Goal: Information Seeking & Learning: Learn about a topic

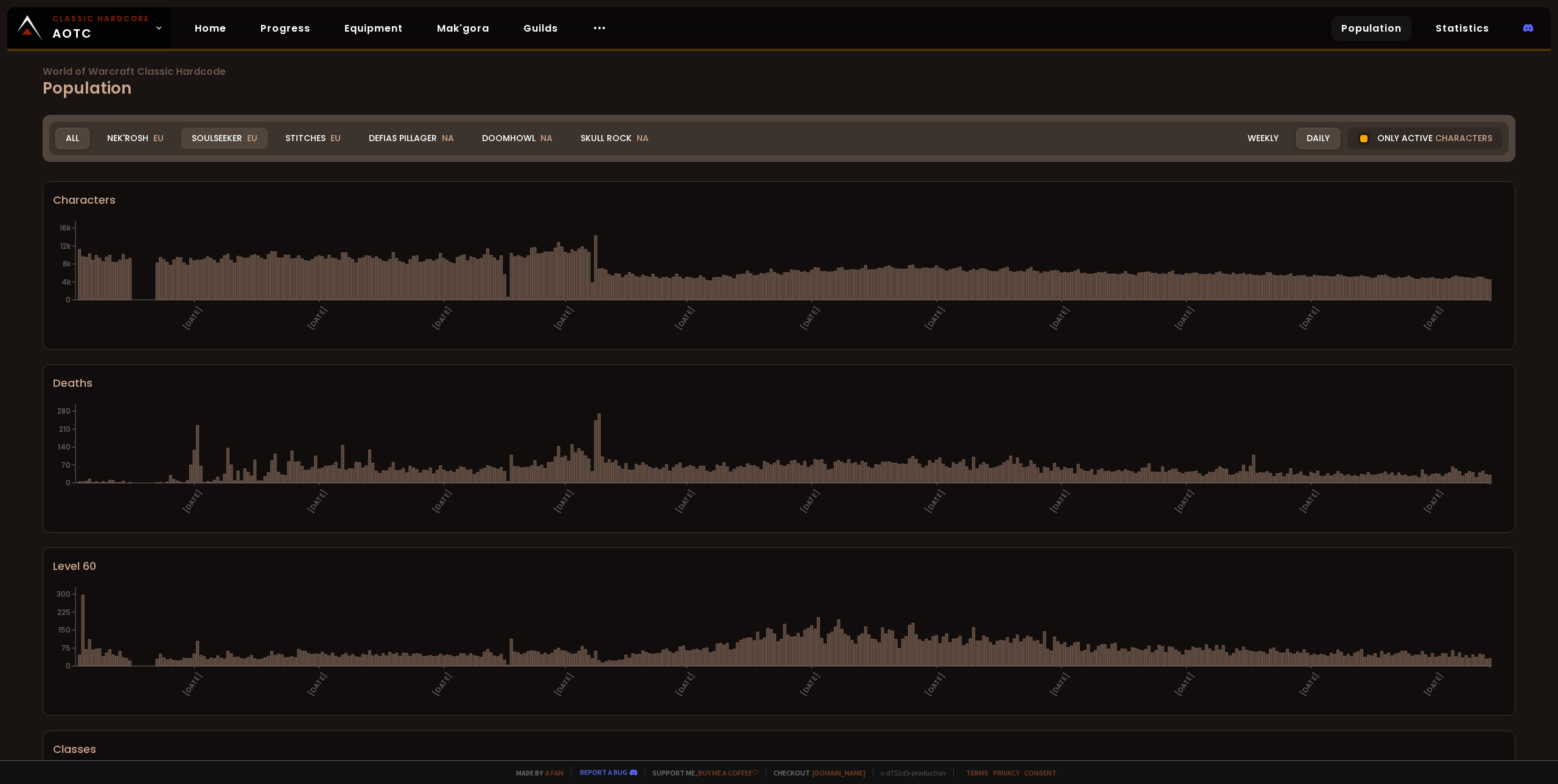
click at [225, 143] on div "Soulseeker EU" at bounding box center [224, 138] width 87 height 21
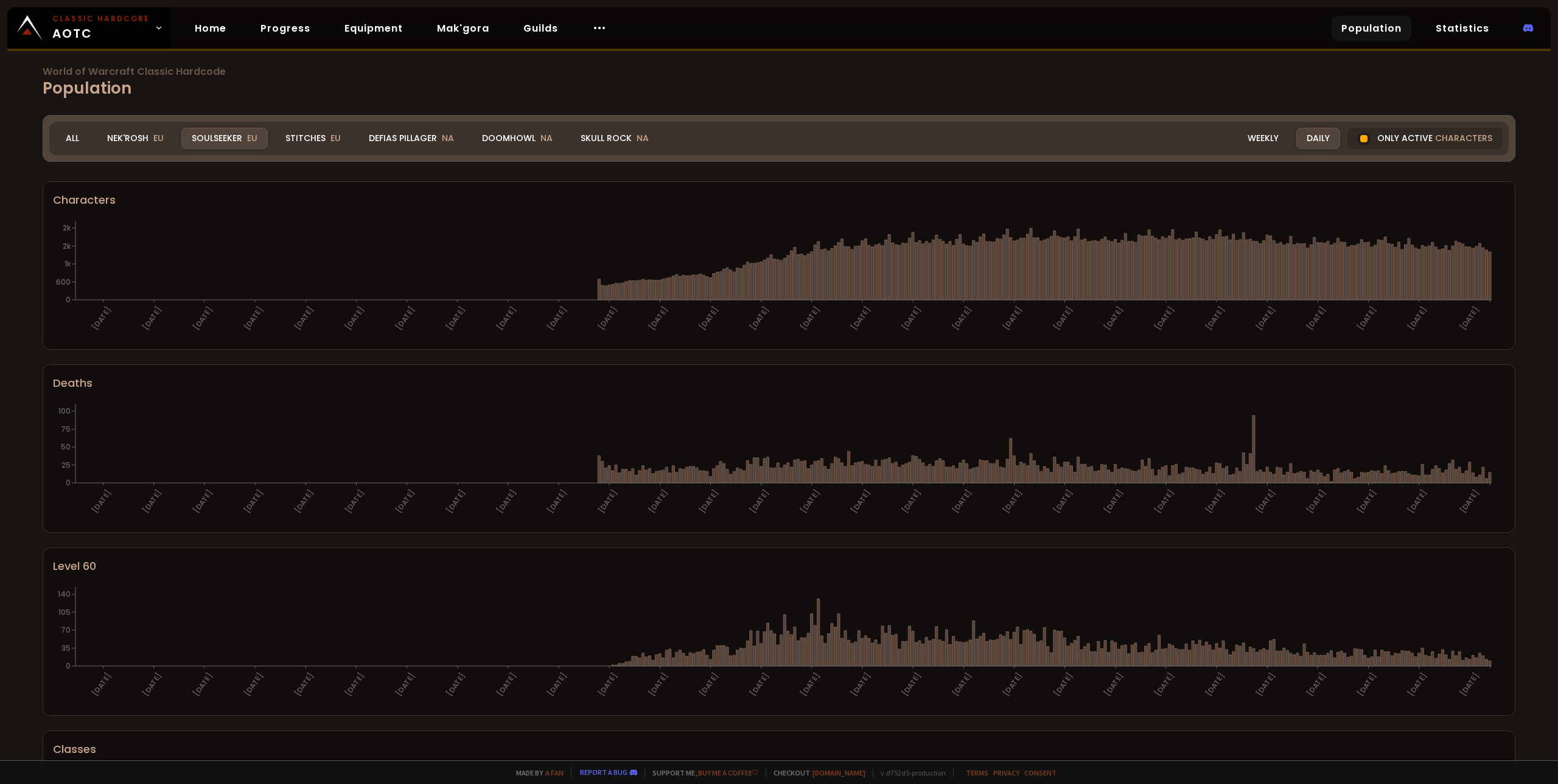
click at [304, 122] on div "Realm Soulseeker All Nek'Rosh EU Soulseeker EU Stitches EU Defias Pillager NA D…" at bounding box center [779, 139] width 1459 height 34
drag, startPoint x: 314, startPoint y: 129, endPoint x: 325, endPoint y: 137, distance: 13.6
click at [316, 129] on div "Stitches EU" at bounding box center [313, 138] width 76 height 21
click at [325, 137] on div "Stitches EU" at bounding box center [313, 138] width 76 height 21
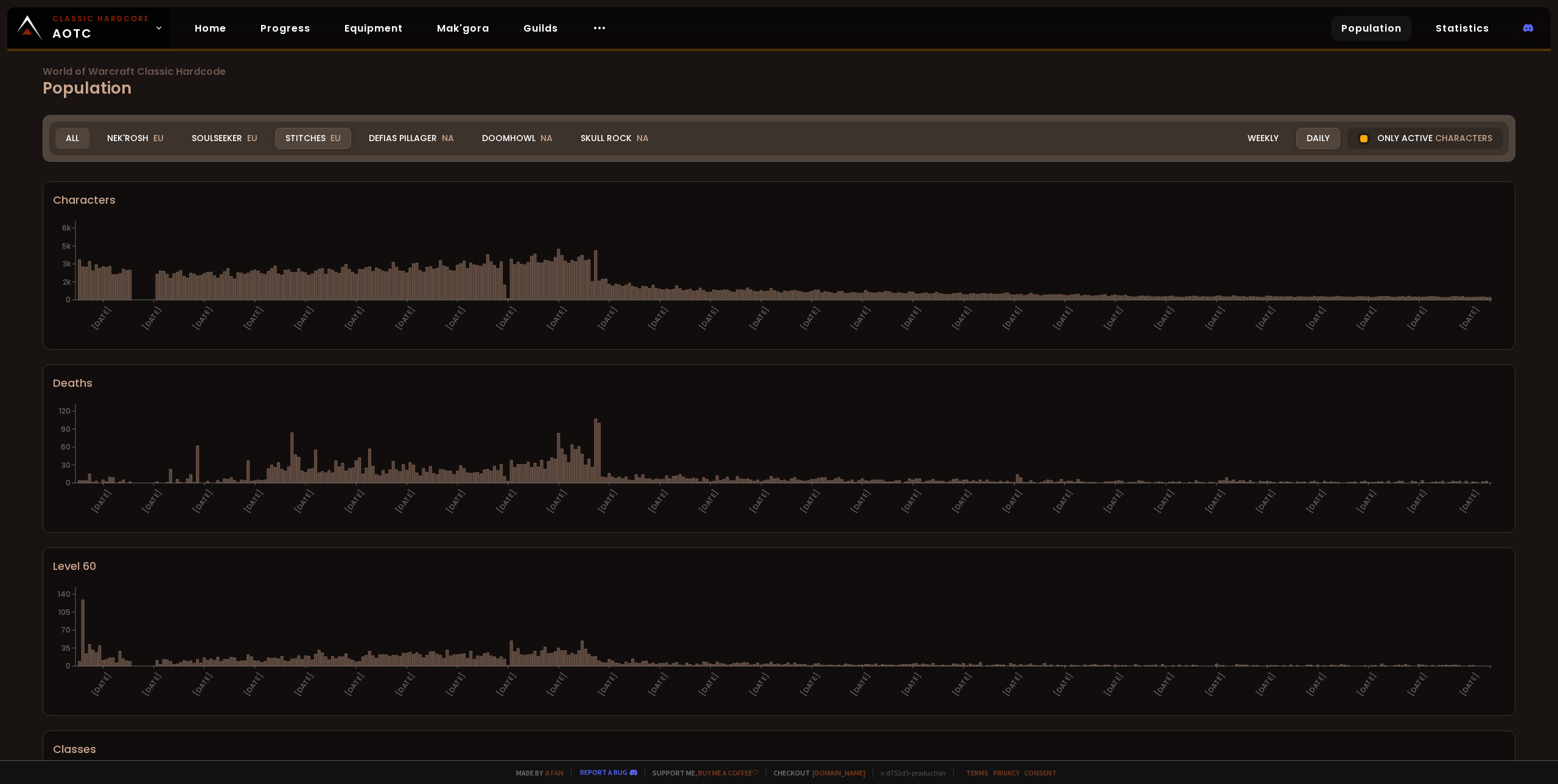
click at [71, 137] on div "All" at bounding box center [72, 138] width 34 height 21
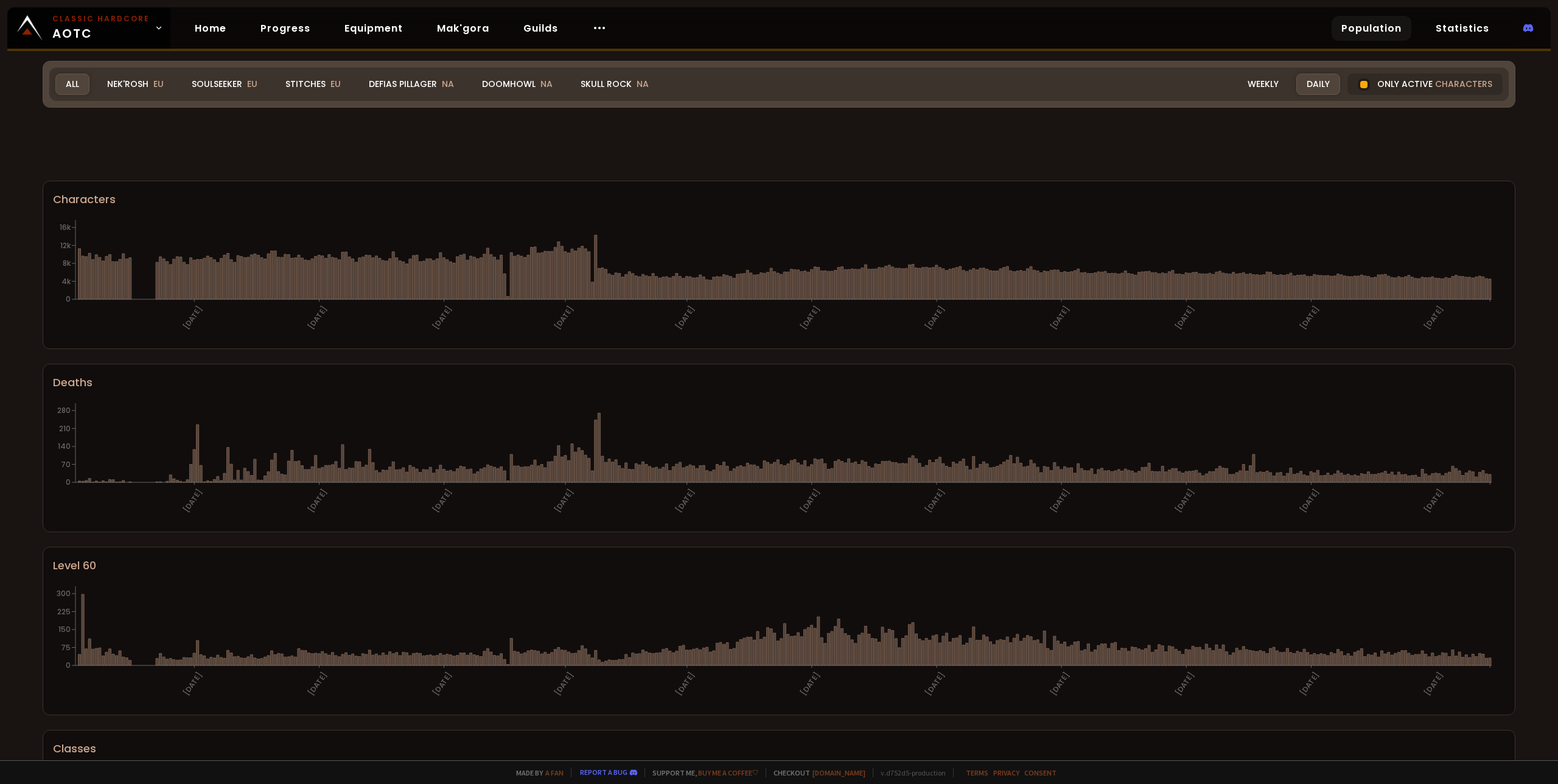
scroll to position [448, 0]
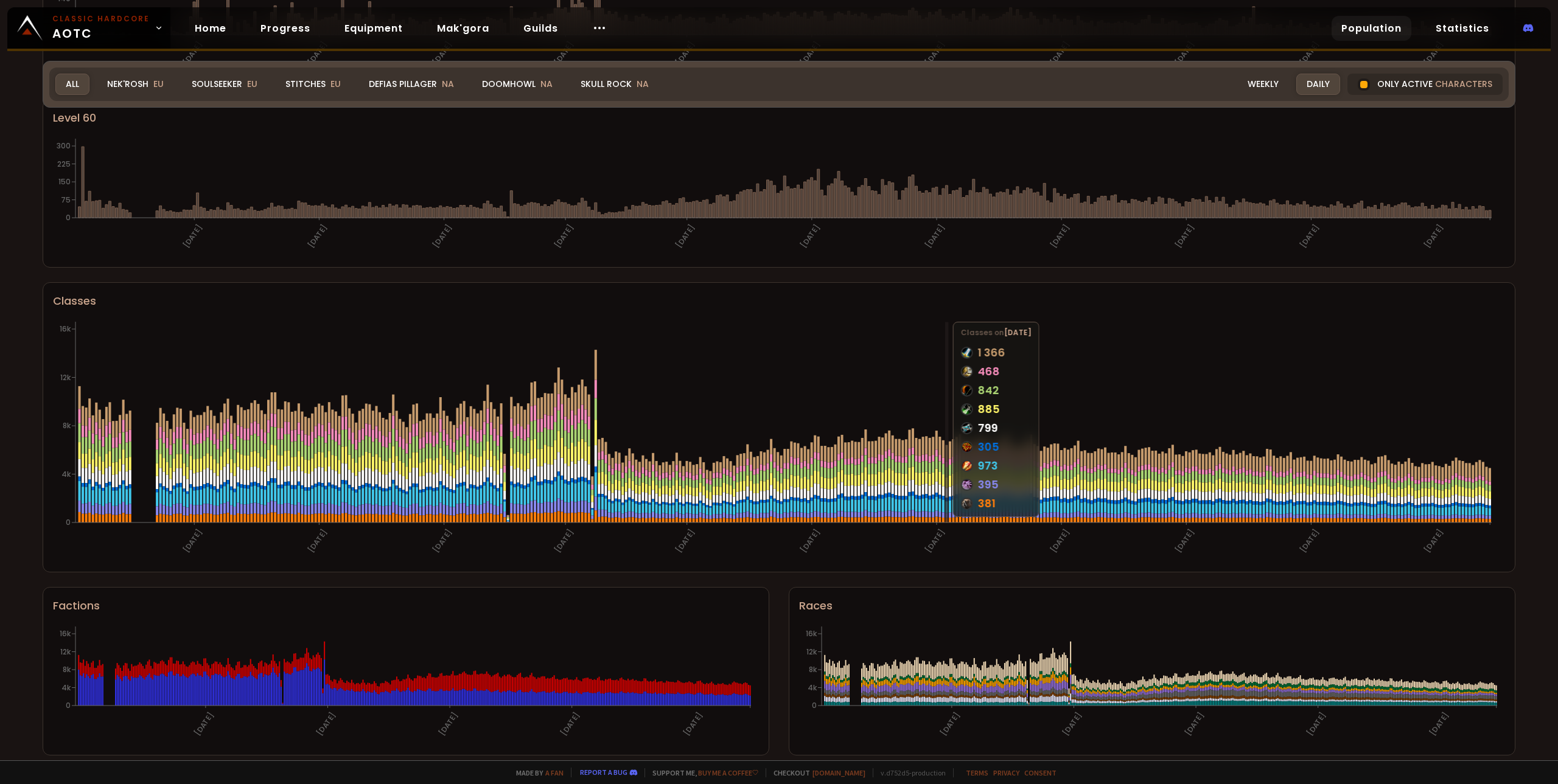
click at [998, 393] on icon "[DATE] [DATE] [DATE] [DATE] [DATE] [DATE] [DATE] [DATE] [DATE] [DATE] [DATE] 0 …" at bounding box center [774, 439] width 1441 height 243
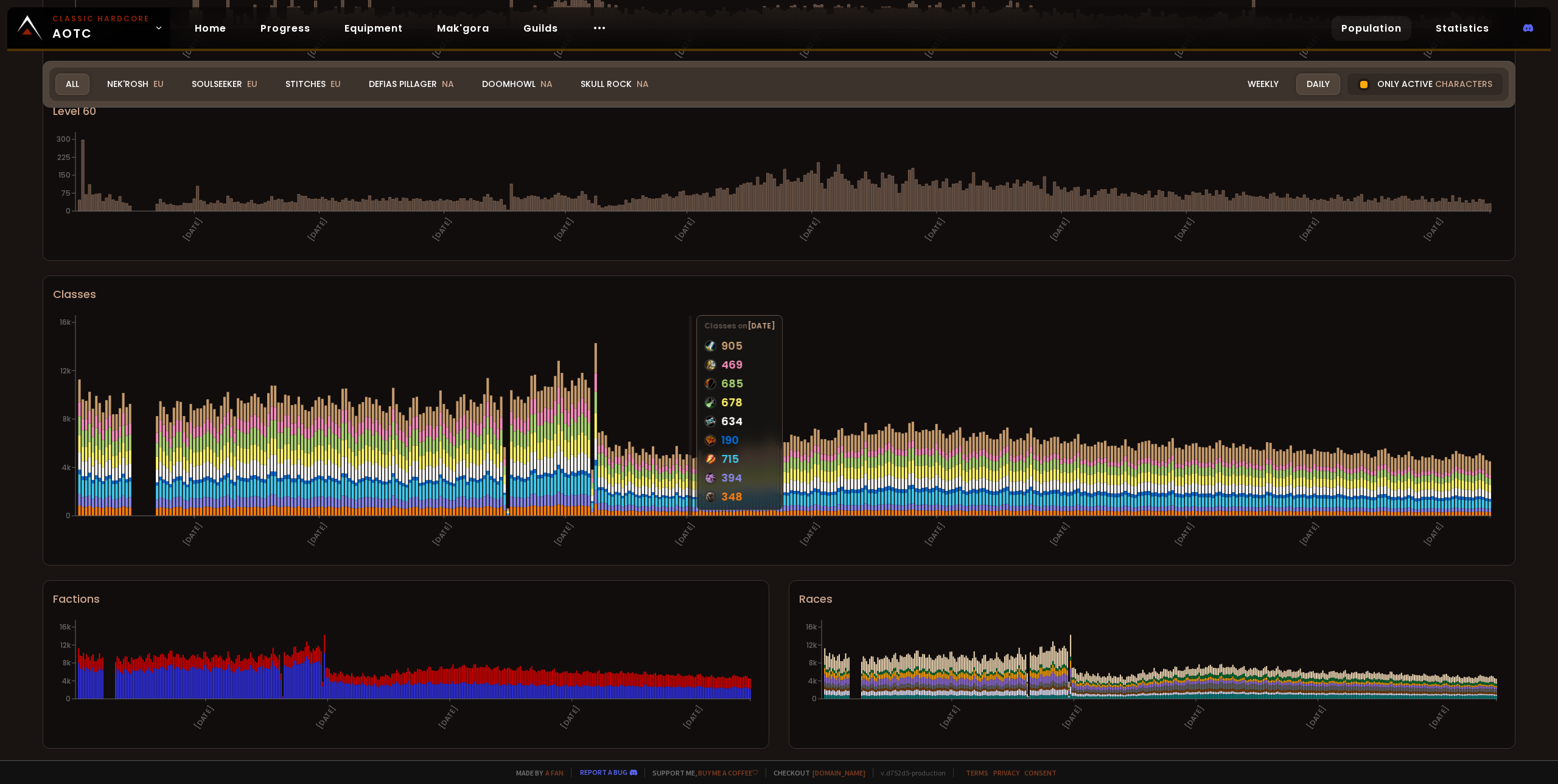
scroll to position [457, 0]
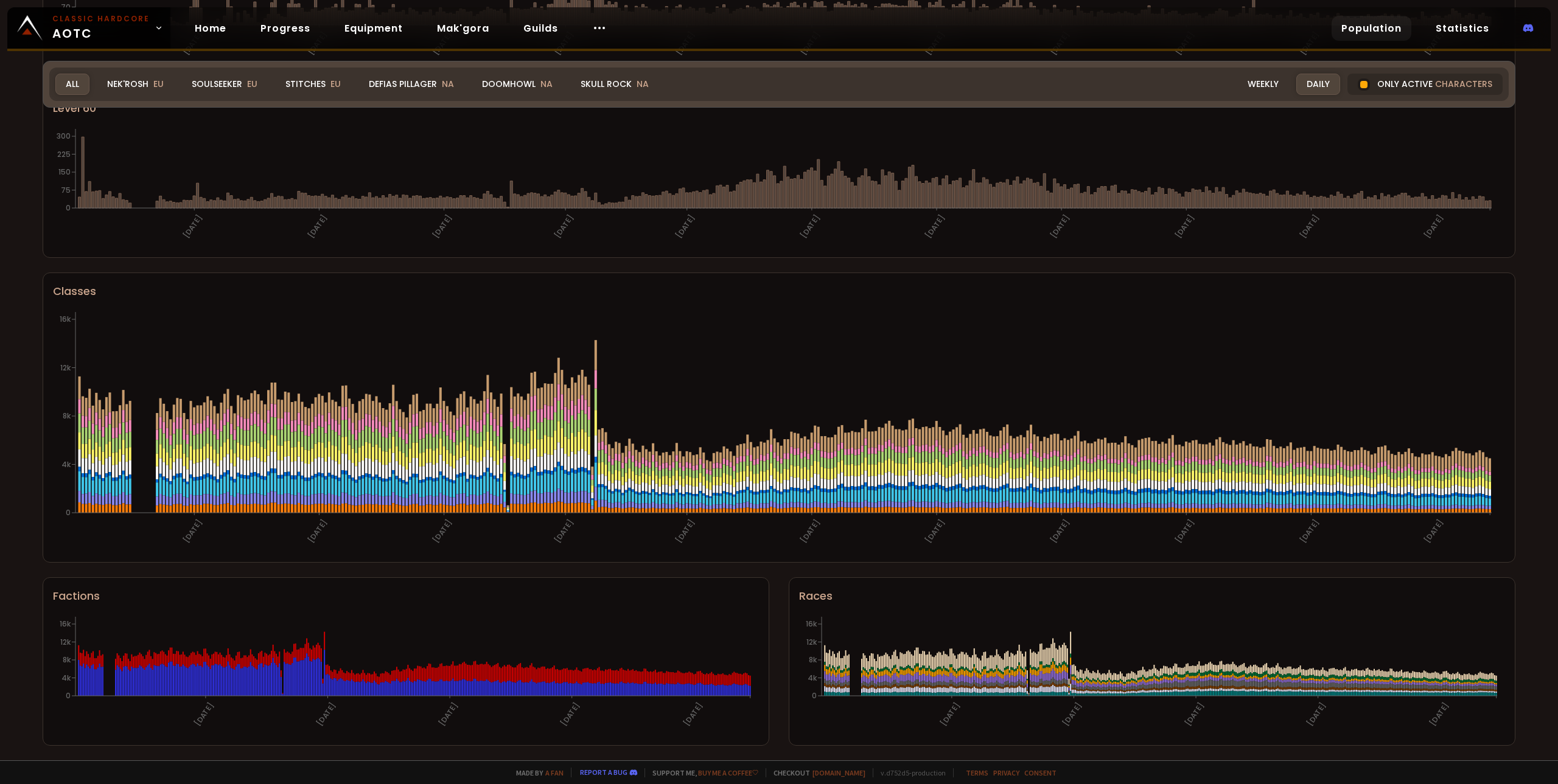
click at [1256, 545] on icon "[DATE] [DATE] [DATE] [DATE] [DATE] [DATE] [DATE] [DATE] [DATE] [DATE] [DATE] 0 …" at bounding box center [774, 430] width 1441 height 243
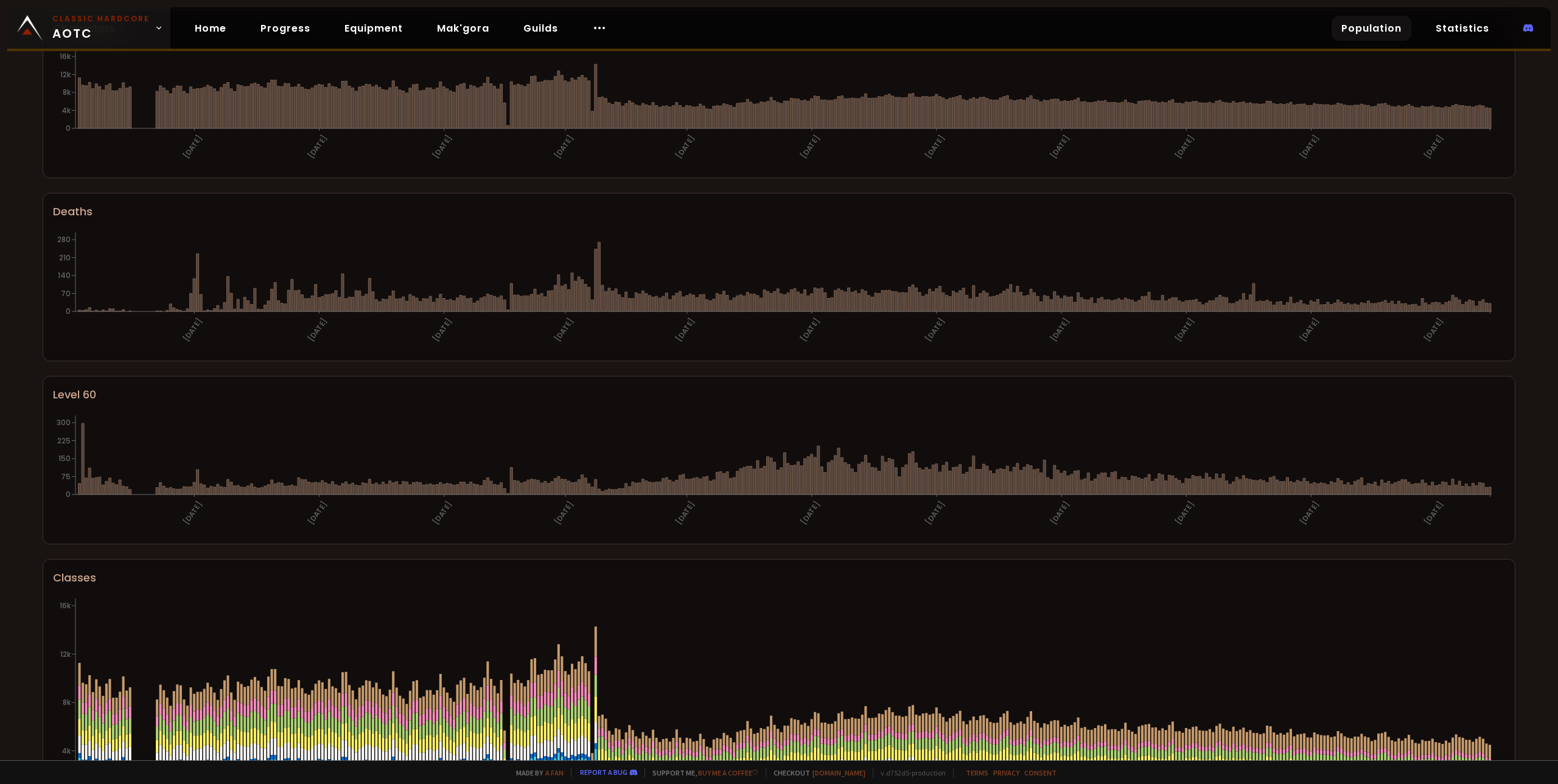
scroll to position [10, 0]
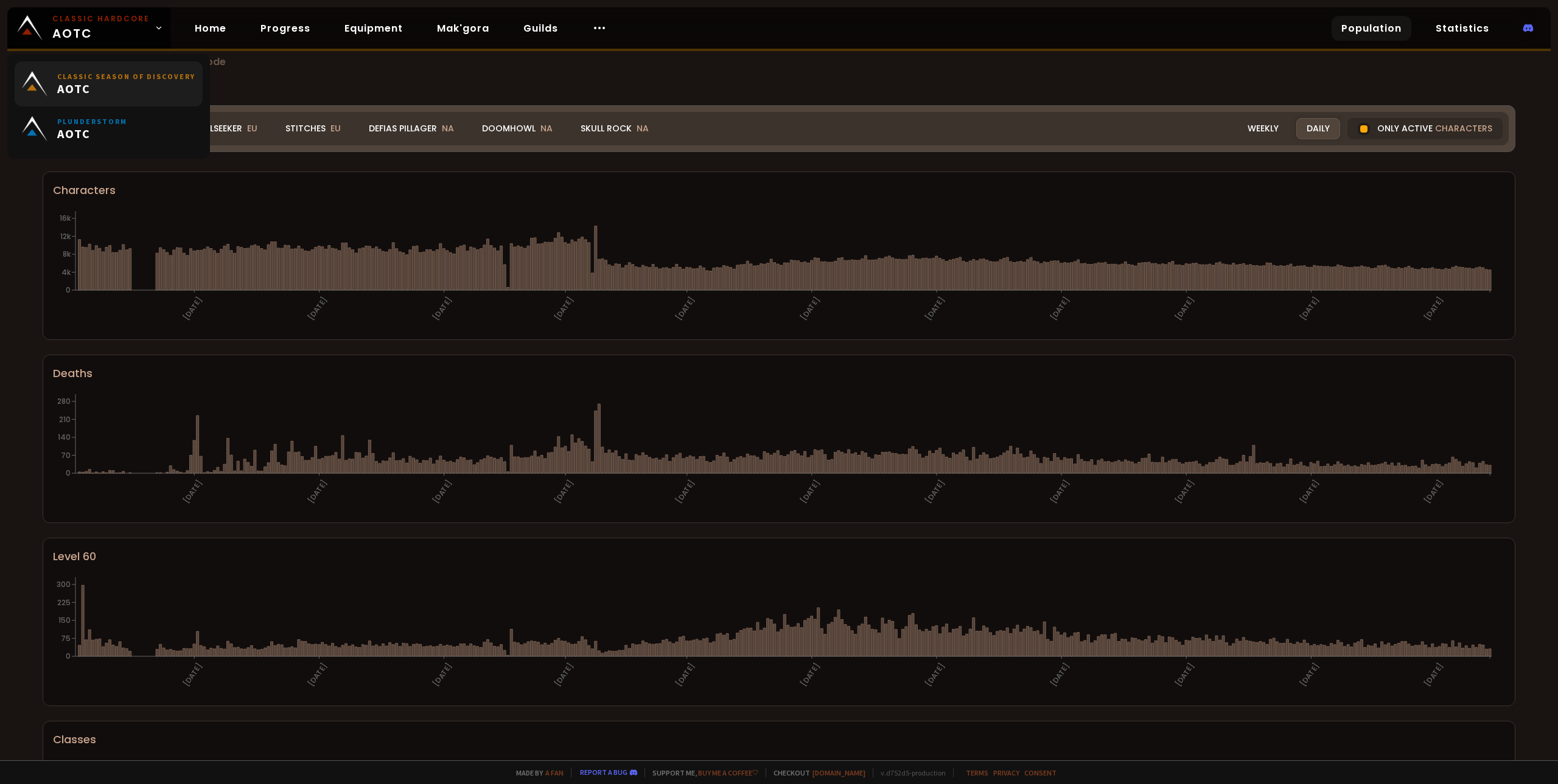
click at [135, 92] on span "AOTC" at bounding box center [126, 88] width 138 height 15
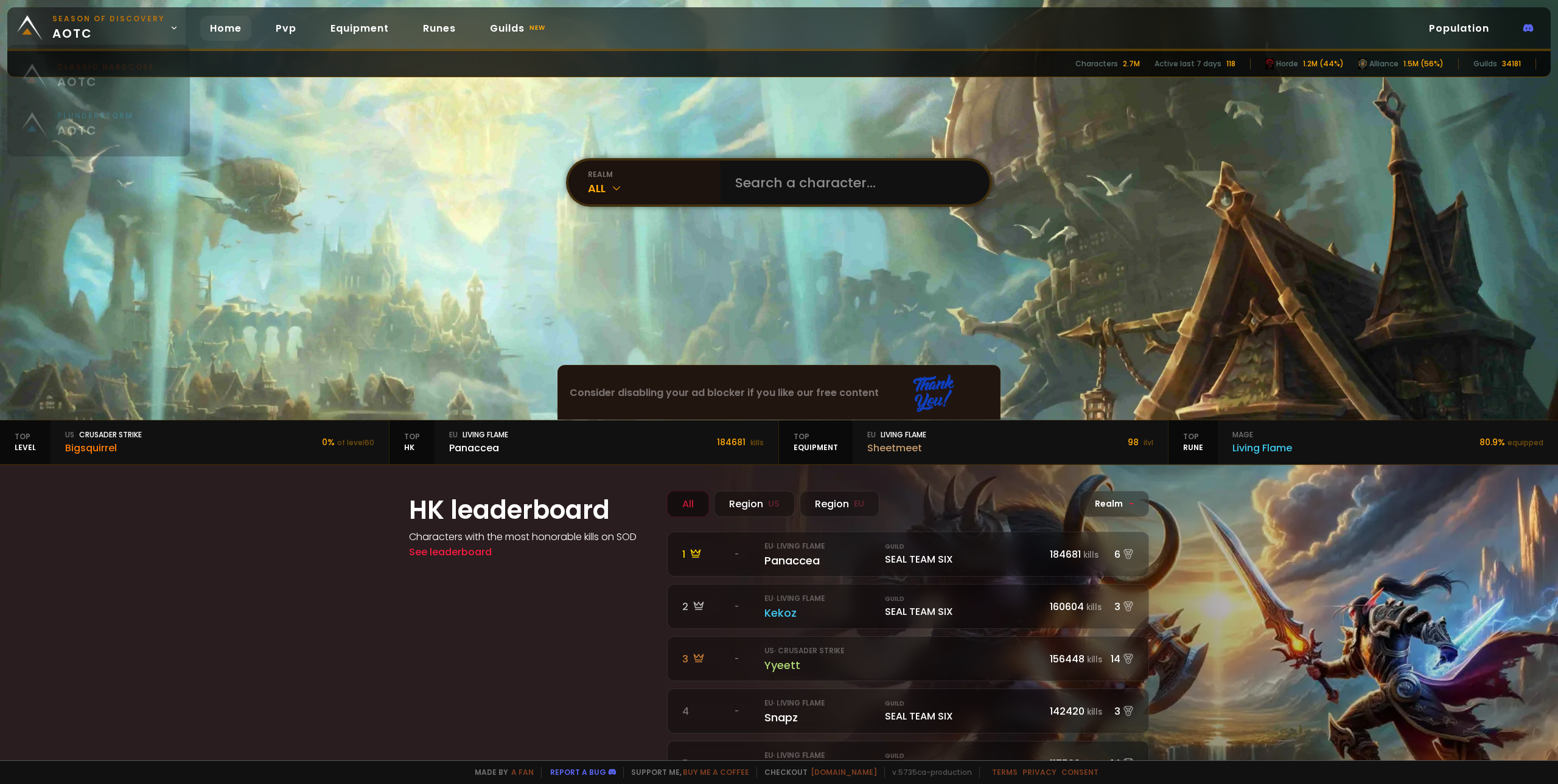
click at [129, 29] on span "Season of Discovery aotc" at bounding box center [108, 28] width 113 height 29
click at [107, 76] on small "Classic Hardcore" at bounding box center [106, 76] width 98 height 11
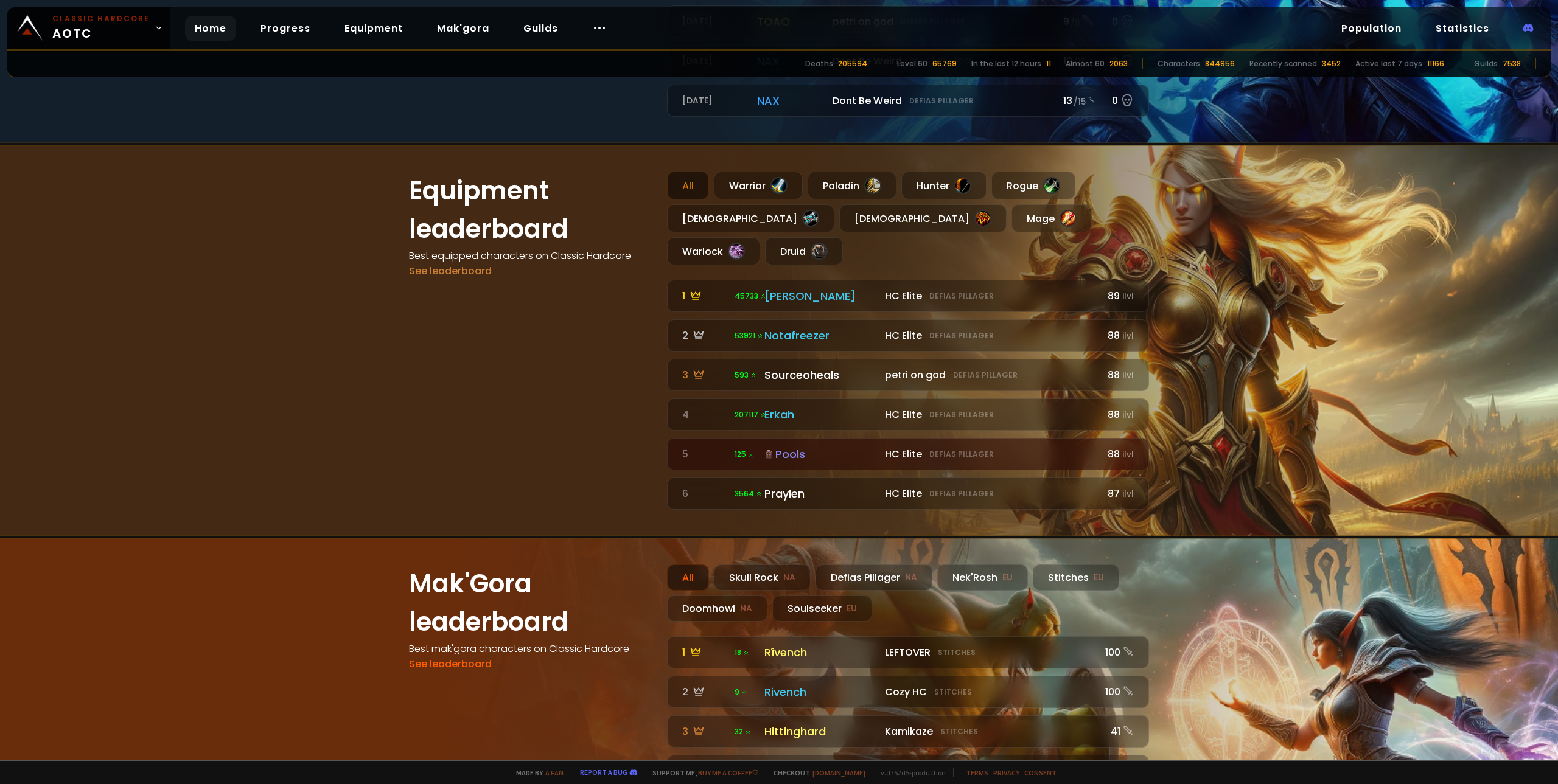
scroll to position [778, 0]
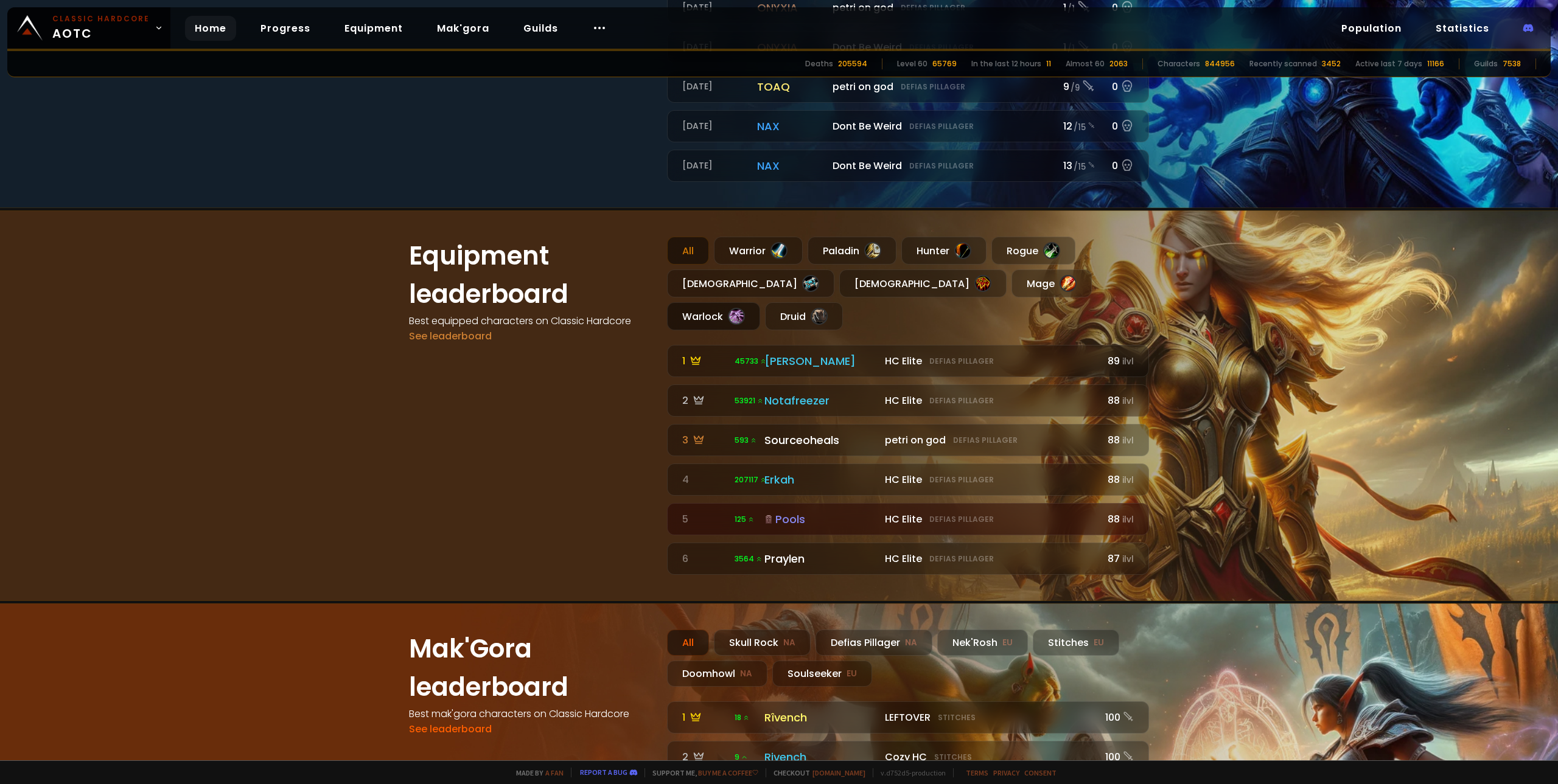
click at [745, 308] on div at bounding box center [736, 316] width 17 height 17
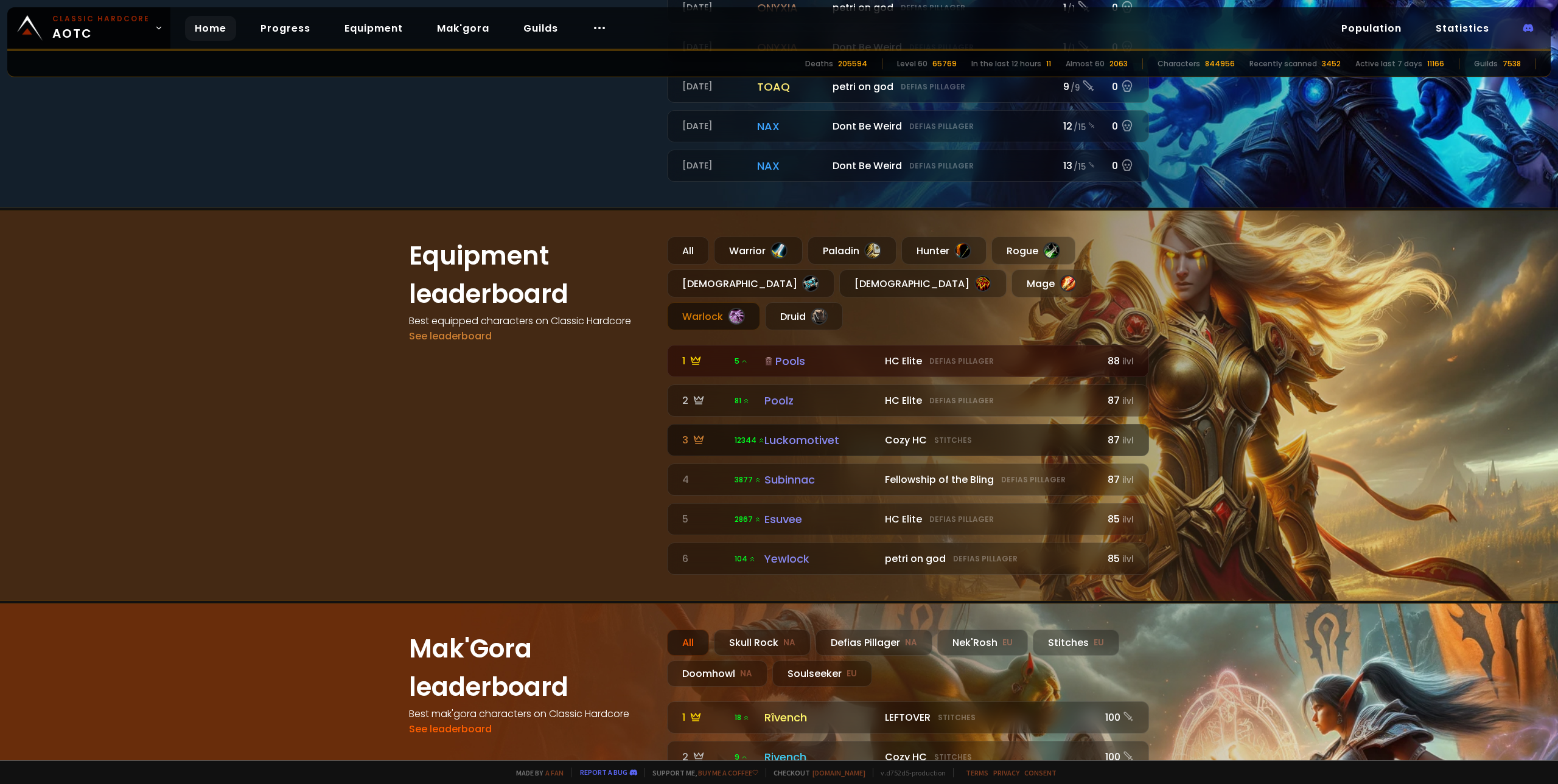
click at [721, 433] on div "3" at bounding box center [705, 440] width 45 height 15
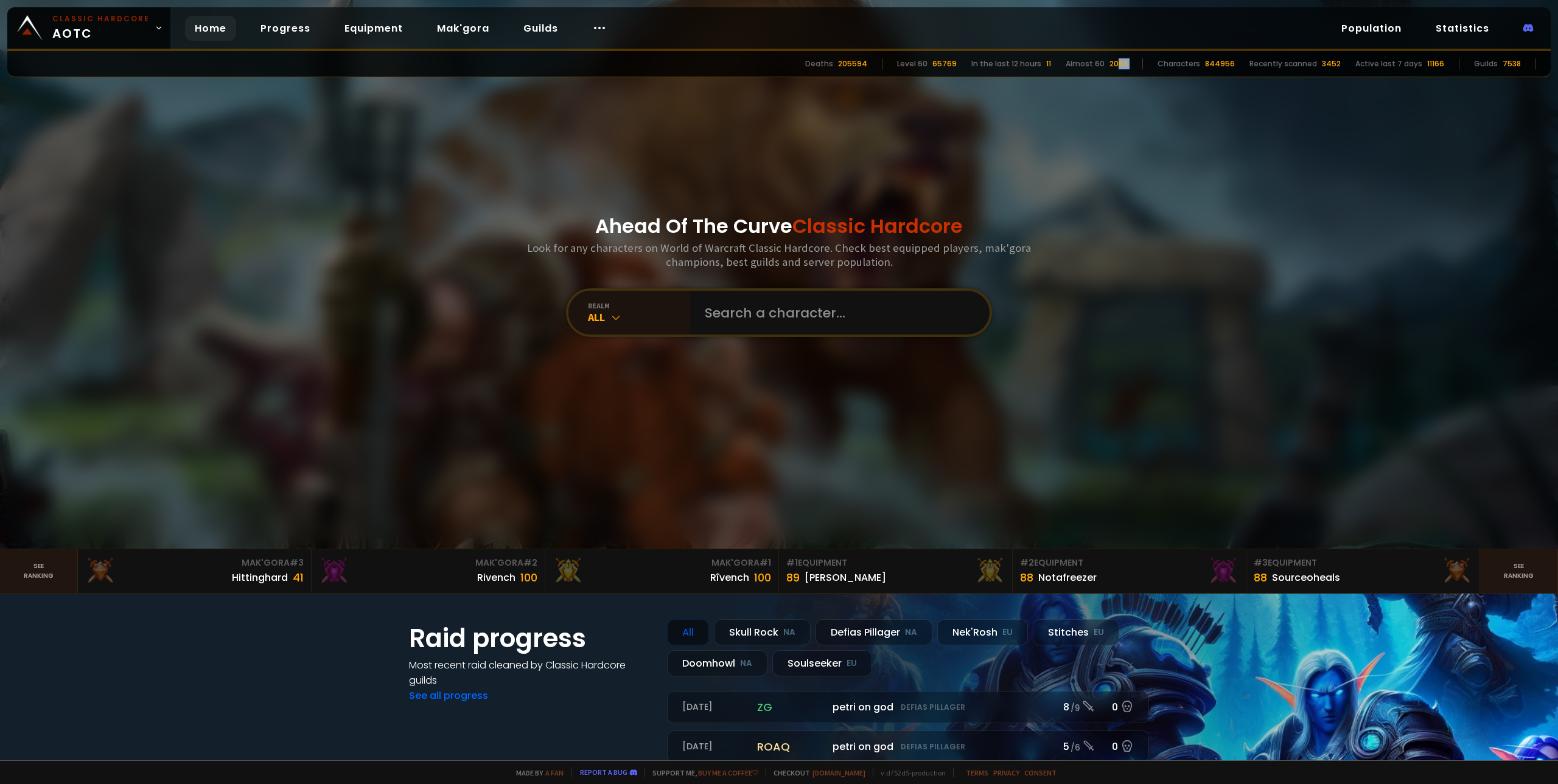
drag, startPoint x: 1128, startPoint y: 67, endPoint x: 1161, endPoint y: 71, distance: 33.2
click at [1161, 71] on div "Deaths 205594 Level 60 65769 In the last 12 hours 11 Almost 60 2063 Characters …" at bounding box center [779, 64] width 1543 height 26
click at [1117, 61] on div "Almost 60 2063" at bounding box center [1096, 63] width 62 height 11
